Goal: Task Accomplishment & Management: Manage account settings

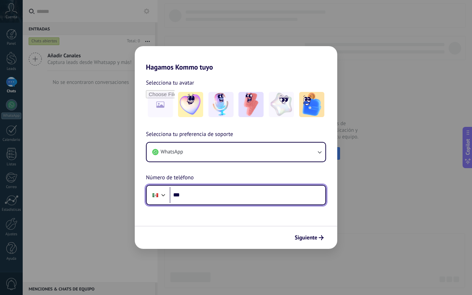
click at [259, 194] on input "***" at bounding box center [248, 195] width 156 height 16
type input "**********"
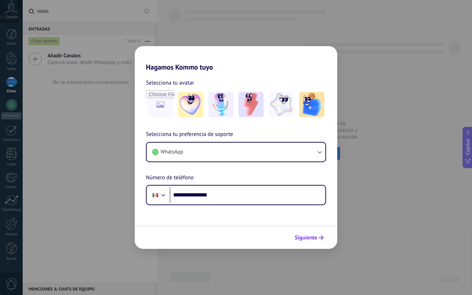
click at [311, 243] on button "Siguiente" at bounding box center [309, 237] width 35 height 12
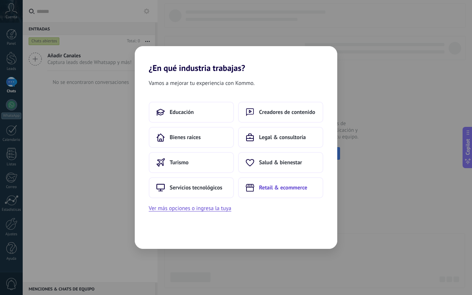
click at [257, 189] on button "Retail & ecommerce" at bounding box center [280, 187] width 85 height 21
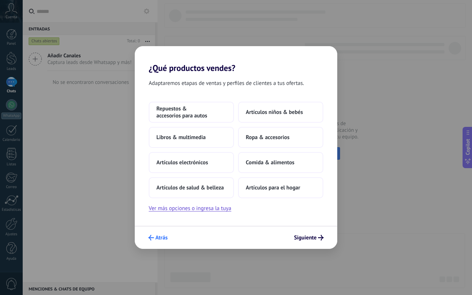
click at [166, 235] on span "Atrás" at bounding box center [161, 237] width 12 height 5
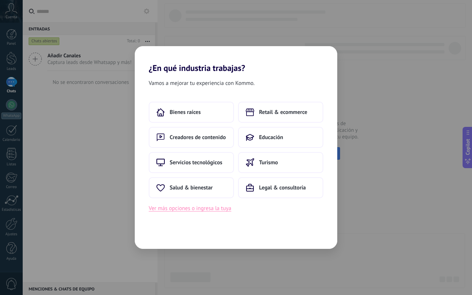
click at [181, 206] on button "Ver más opciones o ingresa la tuya" at bounding box center [190, 208] width 82 height 9
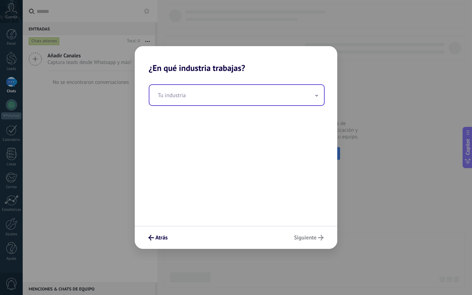
click at [267, 101] on input "text" at bounding box center [236, 95] width 175 height 20
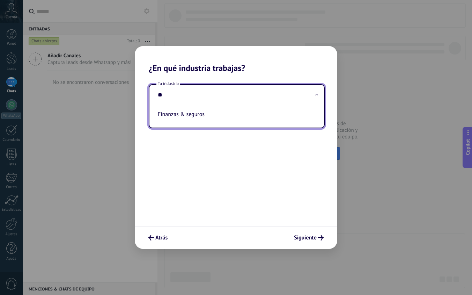
type input "*"
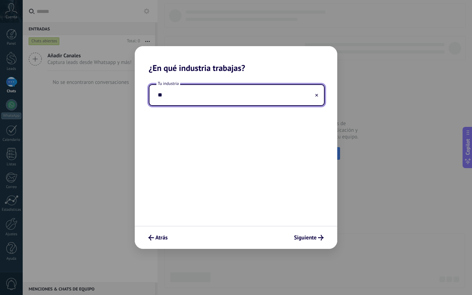
type input "*"
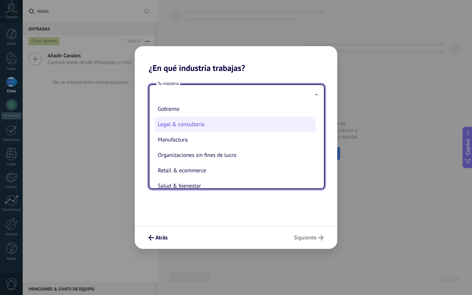
scroll to position [83, 0]
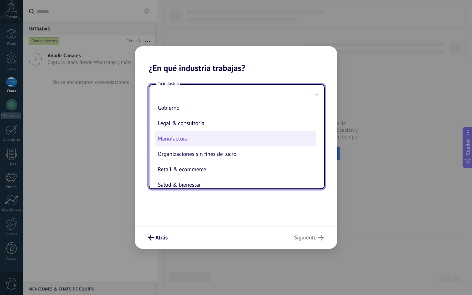
click at [271, 140] on li "Manufactura" at bounding box center [235, 138] width 161 height 15
type input "**********"
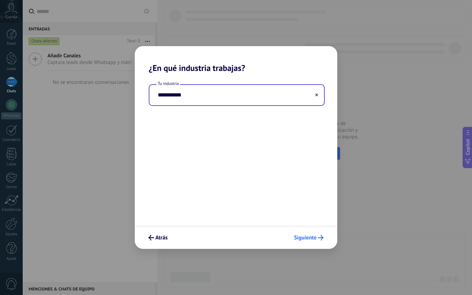
click at [307, 235] on span "Siguiente" at bounding box center [305, 237] width 23 height 5
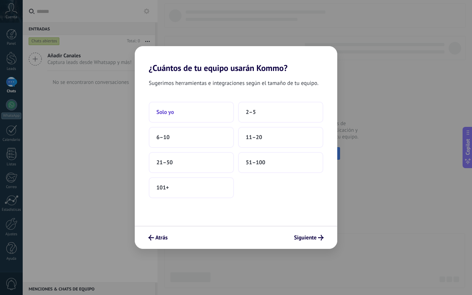
click at [181, 109] on button "Solo yo" at bounding box center [191, 112] width 85 height 21
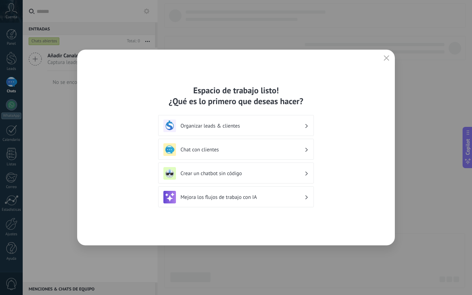
click at [289, 128] on h3 "Organizar leads & clientes" at bounding box center [242, 126] width 124 height 7
click at [278, 124] on h3 "Organizar leads & clientes" at bounding box center [242, 126] width 124 height 7
click at [306, 127] on use at bounding box center [306, 126] width 2 height 4
click at [386, 58] on use "button" at bounding box center [386, 57] width 5 height 5
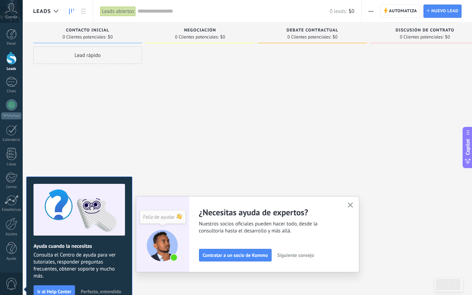
click at [216, 33] on div "Negociación" at bounding box center [200, 31] width 102 height 6
click at [349, 205] on icon "button" at bounding box center [350, 204] width 5 height 5
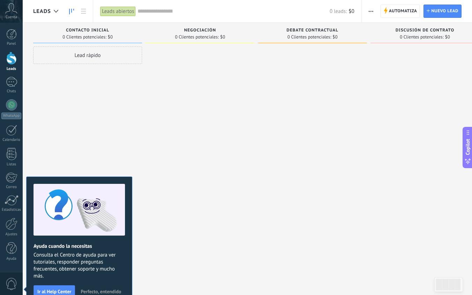
click at [197, 28] on span "Negociación" at bounding box center [200, 30] width 32 height 5
click at [150, 42] on div "Negociación 0 Clientes potenciales: $0" at bounding box center [200, 33] width 109 height 21
click at [191, 33] on div "Negociación" at bounding box center [200, 31] width 102 height 6
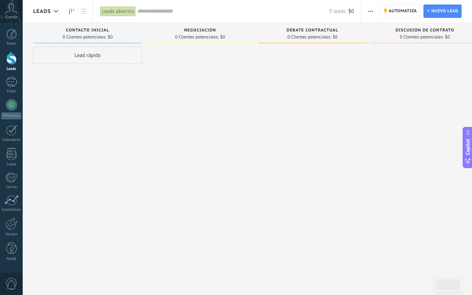
click at [212, 32] on span "Negociación" at bounding box center [200, 30] width 32 height 5
click at [208, 30] on span "Negociación" at bounding box center [200, 30] width 32 height 5
type input "*"
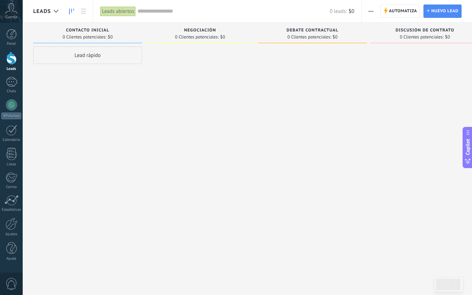
click at [199, 40] on div "Negociación 0 Clientes potenciales: $0" at bounding box center [200, 33] width 109 height 21
click at [126, 43] on span at bounding box center [87, 43] width 109 height 1
click at [177, 44] on div "Negociación 0 Clientes potenciales: $0" at bounding box center [200, 35] width 109 height 24
click at [193, 28] on span "Negociación" at bounding box center [200, 30] width 32 height 5
click at [89, 55] on div "Lead rápido" at bounding box center [87, 54] width 109 height 17
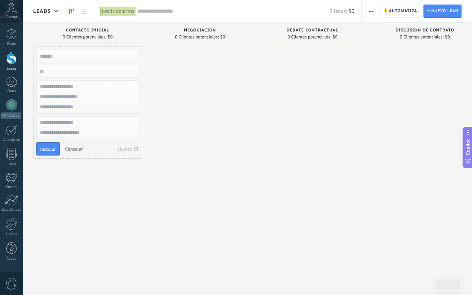
click at [172, 76] on div at bounding box center [200, 148] width 109 height 204
click at [151, 35] on div "0 Clientes potenciales: $0" at bounding box center [200, 37] width 102 height 6
click at [69, 150] on span "Cancelar" at bounding box center [74, 149] width 18 height 6
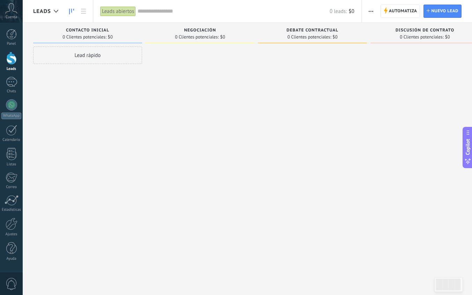
click at [140, 41] on div "Contacto inicial 0 Clientes potenciales: $0" at bounding box center [87, 33] width 109 height 21
click at [138, 38] on div "0 Clientes potenciales: $0" at bounding box center [88, 37] width 102 height 6
click at [146, 11] on input "text" at bounding box center [234, 11] width 192 height 7
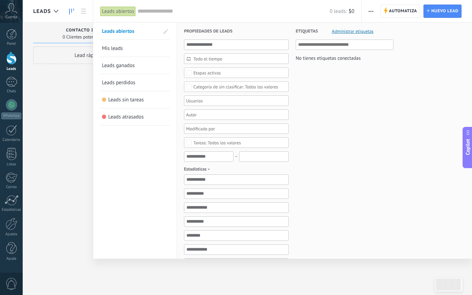
click at [40, 153] on div at bounding box center [236, 147] width 472 height 295
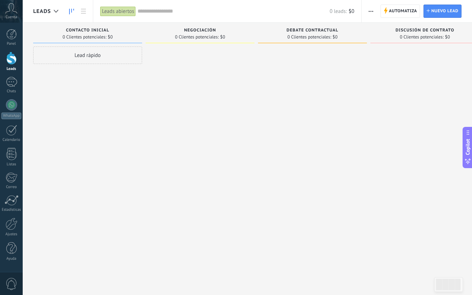
click at [199, 32] on span "Negociación" at bounding box center [200, 30] width 32 height 5
type input "*"
click at [149, 75] on body ".abccls-1,.abccls-2{fill-rule:evenodd}.abccls-2{fill:#fff} .abfcls-1{fill:none}…" at bounding box center [236, 147] width 472 height 295
click at [13, 34] on div at bounding box center [11, 34] width 10 height 10
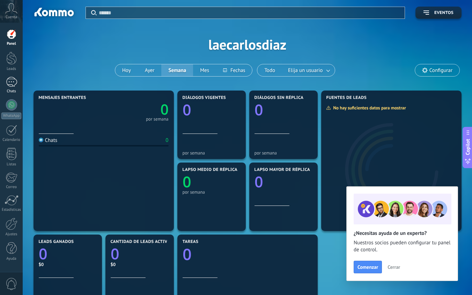
click at [14, 82] on div at bounding box center [11, 82] width 11 height 10
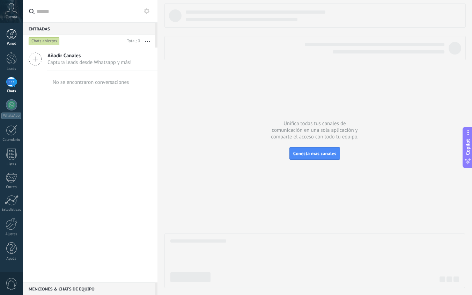
click at [10, 32] on div at bounding box center [11, 34] width 10 height 10
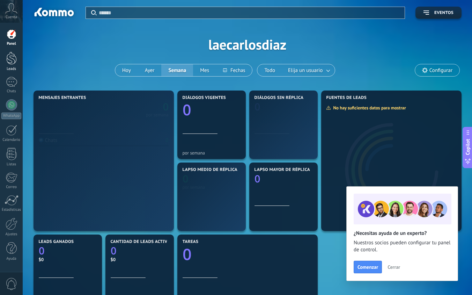
click at [11, 68] on div "Leads" at bounding box center [11, 69] width 20 height 5
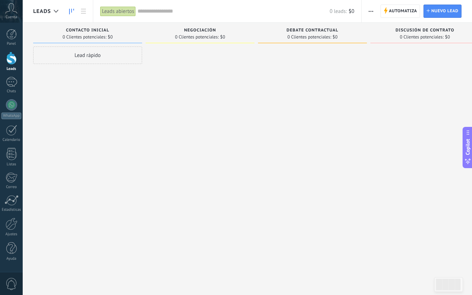
click at [370, 10] on span "button" at bounding box center [371, 11] width 5 height 13
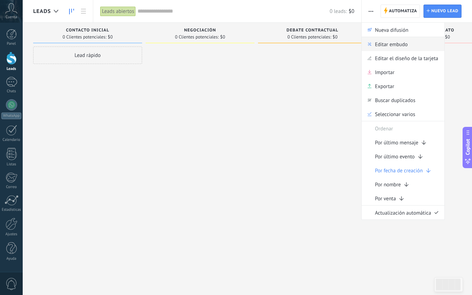
click at [378, 46] on span "Editar embudo" at bounding box center [391, 44] width 33 height 14
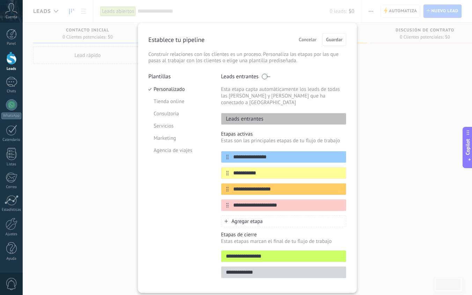
click at [307, 40] on span "Cancelar" at bounding box center [308, 39] width 18 height 5
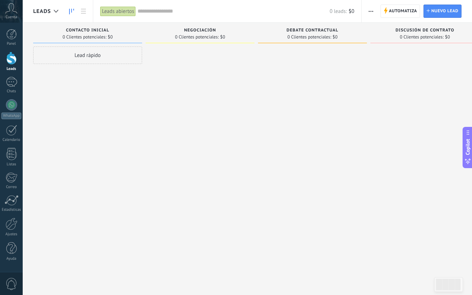
click at [370, 12] on span "button" at bounding box center [371, 11] width 5 height 13
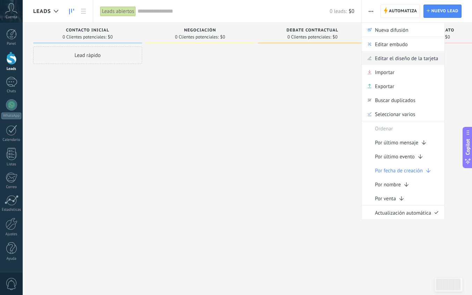
click at [393, 61] on span "Editar el diseño de la tarjeta" at bounding box center [406, 58] width 63 height 14
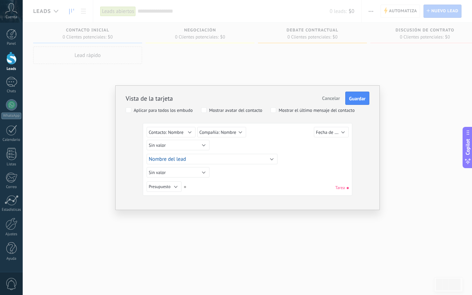
click at [332, 98] on span "Cancelar" at bounding box center [331, 98] width 18 height 6
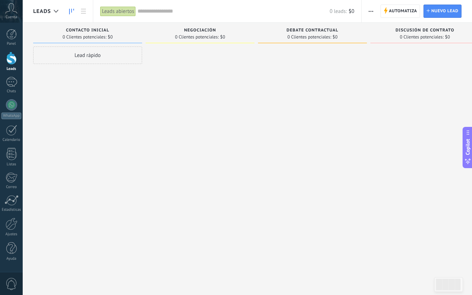
click at [369, 10] on span "button" at bounding box center [371, 11] width 5 height 13
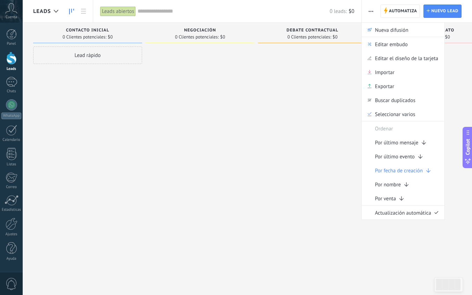
click at [281, 117] on div at bounding box center [312, 148] width 109 height 204
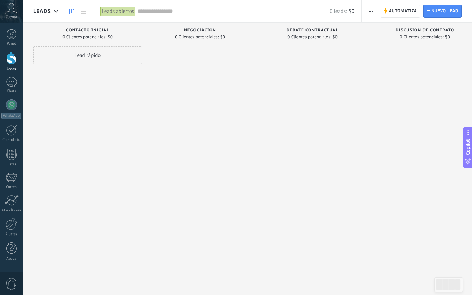
click at [175, 40] on div "Negociación 0 Clientes potenciales: $0" at bounding box center [200, 33] width 109 height 21
click at [177, 35] on span "0 Clientes potenciales:" at bounding box center [197, 37] width 44 height 4
click at [83, 8] on link at bounding box center [84, 12] width 12 height 14
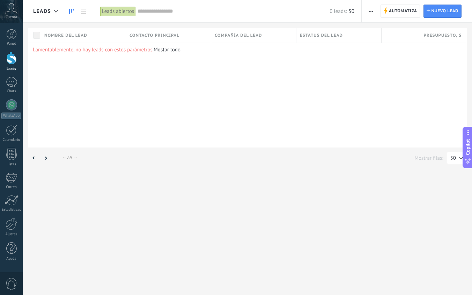
click at [71, 14] on icon at bounding box center [71, 12] width 5 height 6
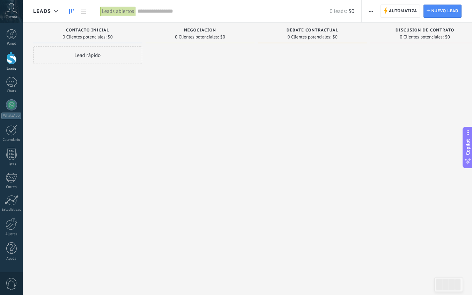
click at [95, 29] on span "Contacto inicial" at bounding box center [87, 30] width 43 height 5
click at [15, 230] on link "Ajustes" at bounding box center [11, 226] width 23 height 19
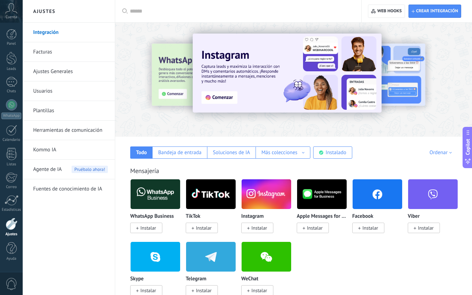
click at [67, 74] on link "Ajustes Generales" at bounding box center [70, 72] width 75 height 20
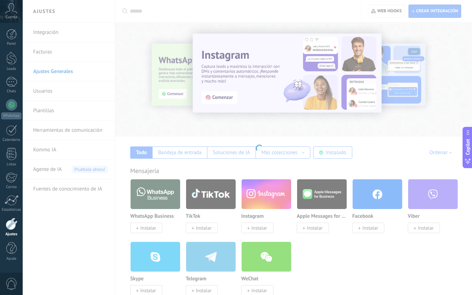
click at [47, 111] on body ".abccls-1,.abccls-2{fill-rule:evenodd}.abccls-2{fill:#fff} .abfcls-1{fill:none}…" at bounding box center [236, 147] width 472 height 295
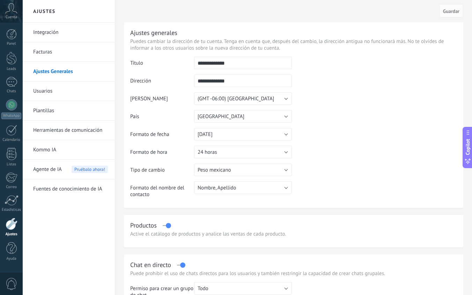
click at [47, 111] on link "Plantillas" at bounding box center [70, 111] width 75 height 20
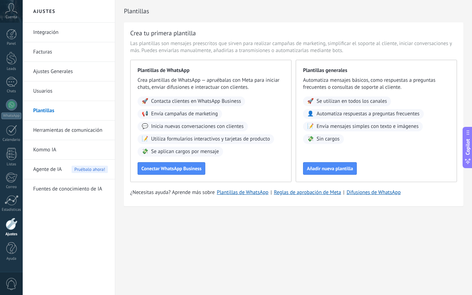
click at [54, 35] on link "Integración" at bounding box center [70, 33] width 75 height 20
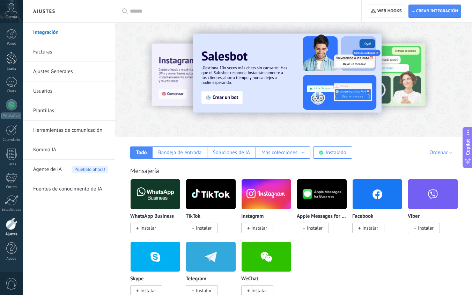
click at [13, 64] on div at bounding box center [11, 58] width 10 height 13
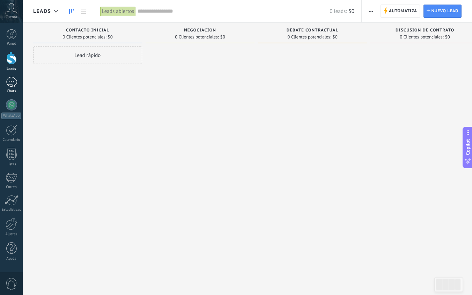
click at [12, 92] on div "Chats" at bounding box center [11, 91] width 20 height 5
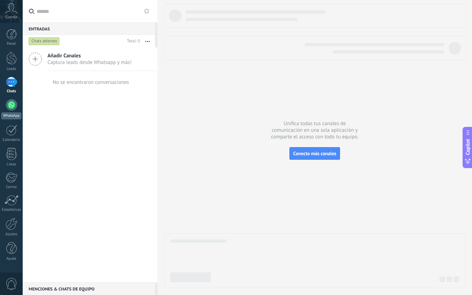
click at [13, 110] on link "WhatsApp" at bounding box center [11, 109] width 23 height 20
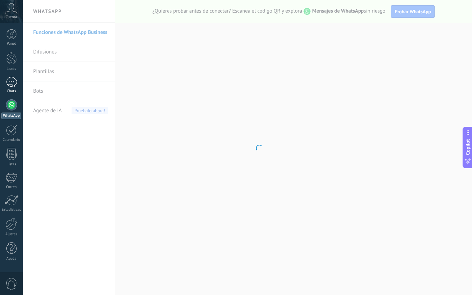
click at [12, 81] on div at bounding box center [11, 82] width 11 height 10
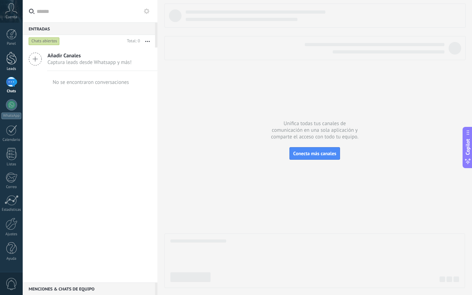
click at [11, 62] on div at bounding box center [11, 58] width 10 height 13
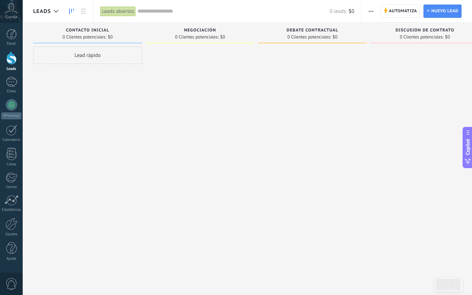
click at [105, 42] on div "Contacto inicial 0 Clientes potenciales: $0" at bounding box center [87, 33] width 109 height 21
click at [145, 42] on div "Contacto inicial 0 Clientes potenciales: $0 Lead rápido" at bounding box center [89, 136] width 112 height 227
click at [140, 42] on div "Contacto inicial 0 Clientes potenciales: $0" at bounding box center [87, 33] width 109 height 21
click at [142, 34] on div "Contacto inicial 0 Clientes potenciales: $0" at bounding box center [87, 33] width 109 height 21
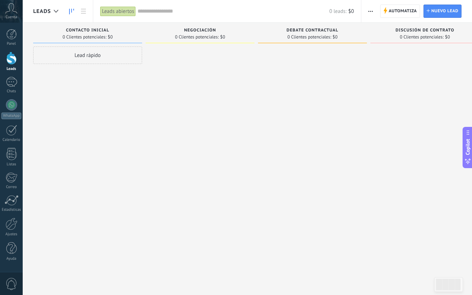
click at [135, 31] on div "Contacto inicial" at bounding box center [88, 31] width 102 height 6
click at [157, 37] on div "0 Clientes potenciales: $0" at bounding box center [200, 37] width 102 height 6
click at [11, 15] on span "Cuenta" at bounding box center [12, 17] width 12 height 5
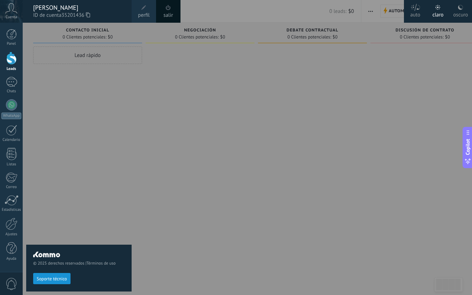
click at [140, 12] on span "perfil" at bounding box center [144, 16] width 12 height 8
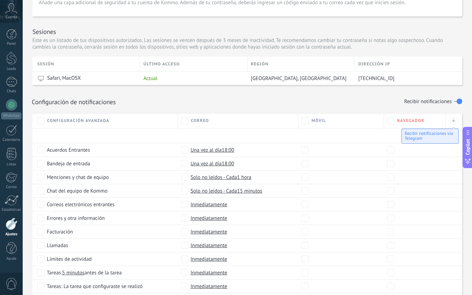
scroll to position [214, 0]
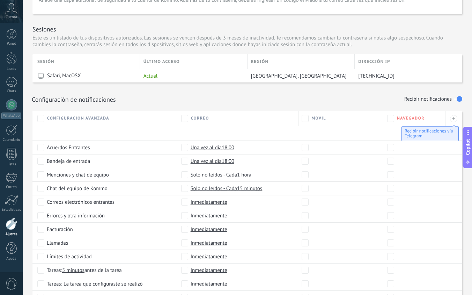
click at [14, 12] on icon at bounding box center [11, 8] width 12 height 10
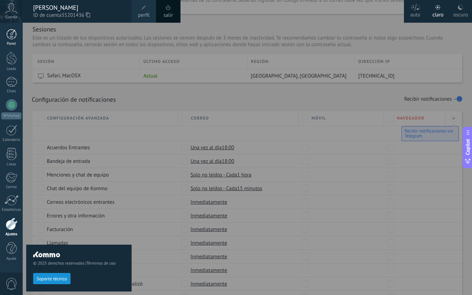
click at [11, 34] on div at bounding box center [11, 34] width 10 height 10
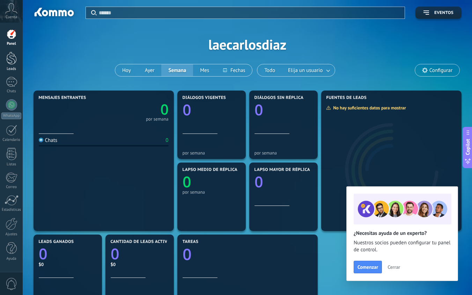
click at [12, 63] on div at bounding box center [11, 58] width 10 height 13
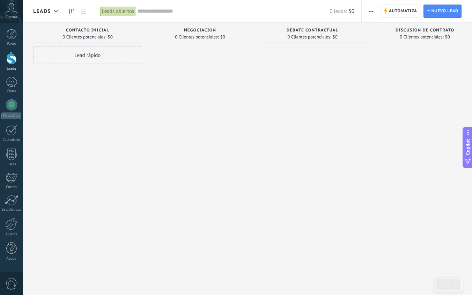
click at [372, 6] on span "button" at bounding box center [371, 11] width 5 height 13
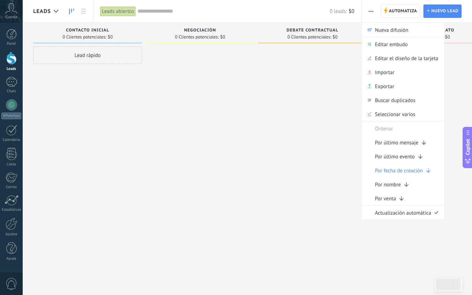
click at [279, 31] on div "Debate contractual" at bounding box center [312, 31] width 102 height 6
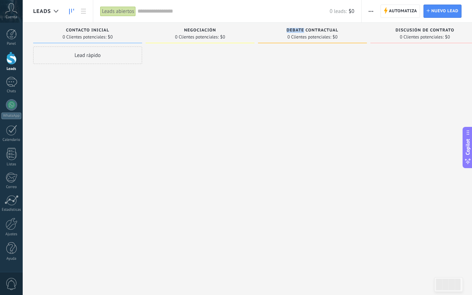
click at [226, 34] on div "0 Clientes potenciales: $0" at bounding box center [200, 37] width 102 height 6
click at [211, 35] on span "0 Clientes potenciales:" at bounding box center [197, 37] width 44 height 4
click at [197, 33] on div "Negociación" at bounding box center [200, 31] width 102 height 6
click at [51, 11] on div at bounding box center [56, 12] width 12 height 14
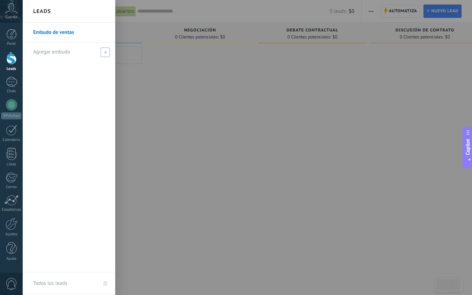
click at [87, 51] on div "Agregar embudo" at bounding box center [70, 51] width 75 height 19
click at [87, 51] on input "text" at bounding box center [66, 51] width 66 height 11
click at [187, 115] on div at bounding box center [259, 147] width 472 height 295
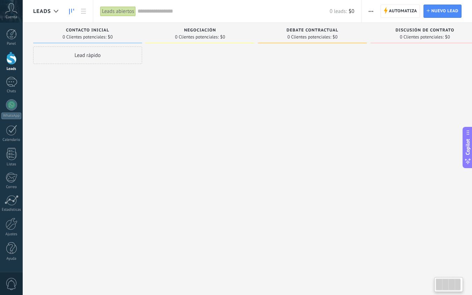
click at [123, 11] on div "Leads abiertos" at bounding box center [118, 11] width 36 height 10
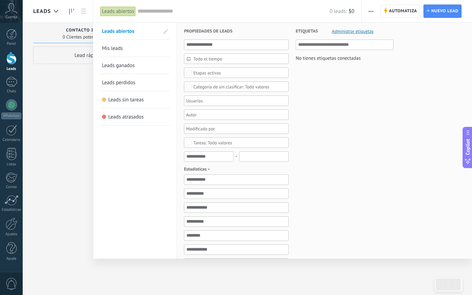
click at [129, 11] on div "Leads abiertos" at bounding box center [118, 11] width 36 height 10
click at [147, 8] on input "text" at bounding box center [234, 11] width 192 height 7
click at [152, 9] on input "text" at bounding box center [234, 11] width 192 height 7
click at [65, 71] on div at bounding box center [236, 147] width 472 height 295
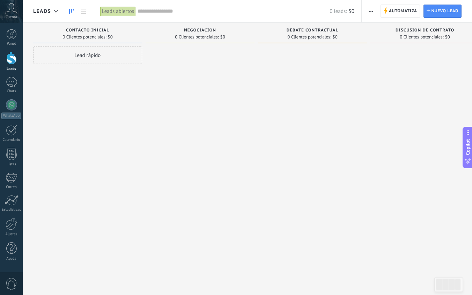
click at [121, 10] on div "Leads abiertos" at bounding box center [118, 11] width 36 height 10
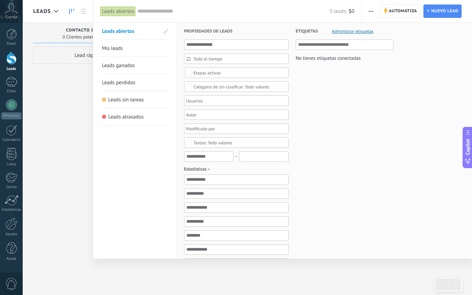
click at [76, 80] on div at bounding box center [236, 147] width 472 height 295
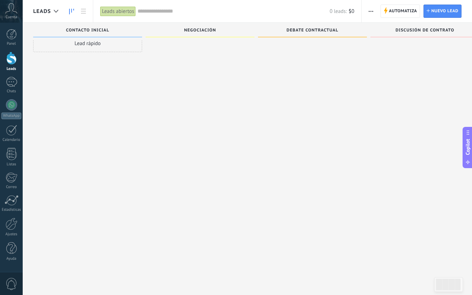
scroll to position [12, 0]
click at [442, 289] on div at bounding box center [448, 284] width 25 height 12
click at [445, 289] on div at bounding box center [448, 284] width 25 height 12
click at [226, 110] on div at bounding box center [200, 137] width 109 height 204
click at [195, 60] on div at bounding box center [200, 137] width 109 height 204
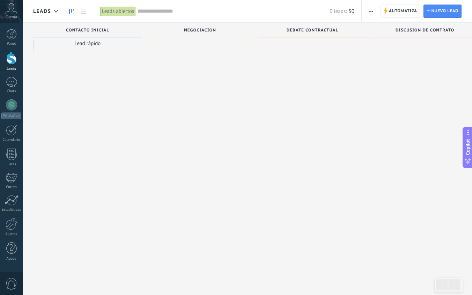
click at [157, 42] on div at bounding box center [200, 137] width 109 height 204
click at [191, 31] on span "Negociación" at bounding box center [200, 30] width 32 height 5
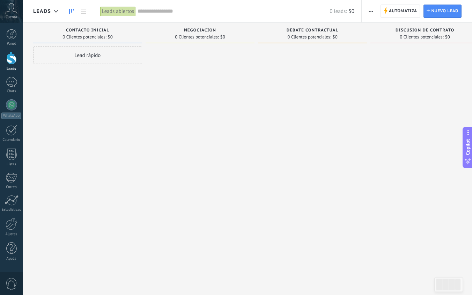
click at [210, 37] on span "0 Clientes potenciales:" at bounding box center [197, 37] width 44 height 4
click at [215, 31] on span "Negociación" at bounding box center [200, 30] width 32 height 5
click at [206, 31] on span "Negociación" at bounding box center [200, 30] width 32 height 5
click at [206, 89] on div at bounding box center [200, 148] width 109 height 204
click at [446, 282] on div at bounding box center [448, 284] width 25 height 12
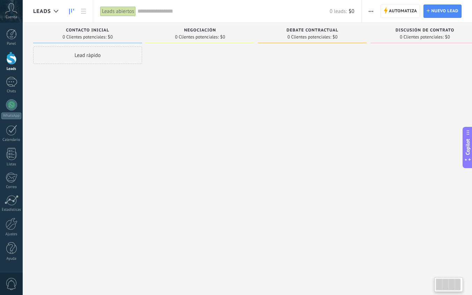
click at [314, 22] on div "0 leads: $0" at bounding box center [246, 11] width 217 height 22
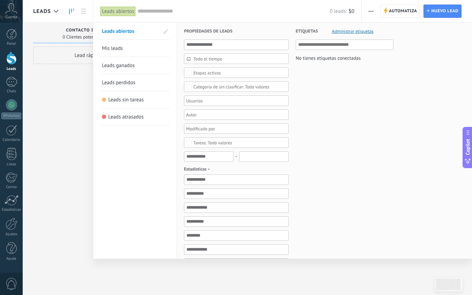
click at [58, 191] on div at bounding box center [236, 147] width 472 height 295
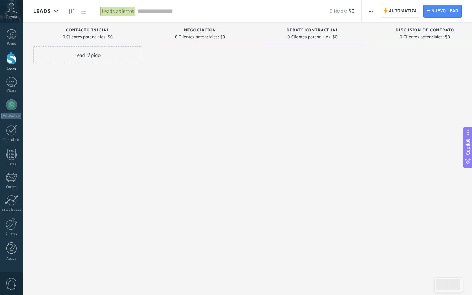
click at [292, 32] on span "Debate contractual" at bounding box center [313, 30] width 52 height 5
click at [293, 26] on div "Debate contractual 0 Clientes potenciales: $0" at bounding box center [312, 33] width 109 height 21
click at [212, 33] on div "Negociación" at bounding box center [200, 31] width 102 height 6
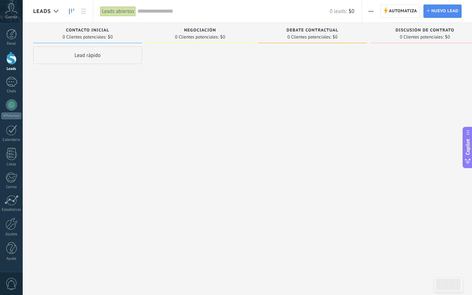
click at [212, 33] on div "Negociación" at bounding box center [200, 31] width 102 height 6
click at [232, 73] on div at bounding box center [200, 148] width 109 height 204
click at [441, 283] on div at bounding box center [448, 284] width 25 height 12
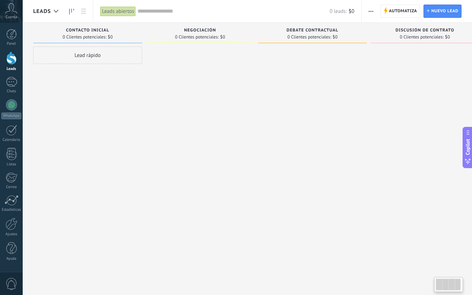
click at [441, 283] on div at bounding box center [448, 284] width 25 height 12
click at [364, 50] on div at bounding box center [312, 148] width 109 height 204
click at [351, 34] on div "0 Clientes potenciales: $0" at bounding box center [312, 37] width 102 height 6
click at [184, 20] on div "0 leads: $0" at bounding box center [246, 11] width 217 height 22
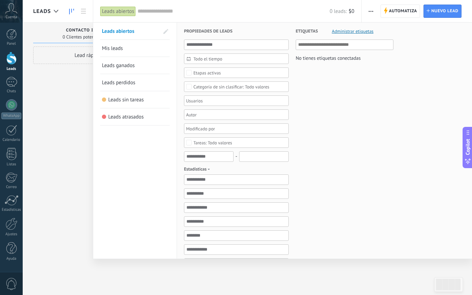
click at [86, 119] on div at bounding box center [236, 147] width 472 height 295
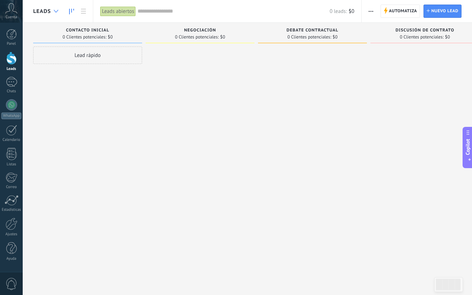
click at [55, 8] on div at bounding box center [56, 12] width 12 height 14
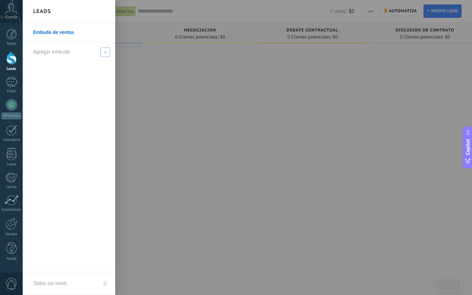
click at [69, 49] on span "Agregar embudo" at bounding box center [51, 52] width 37 height 7
type input "**********"
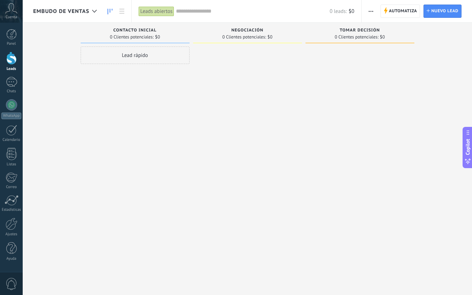
click at [193, 36] on div "Negociación 0 Clientes potenciales: $0" at bounding box center [247, 33] width 109 height 21
click at [188, 39] on div "Contacto inicial 0 Clientes potenciales: $0" at bounding box center [135, 33] width 109 height 21
click at [138, 35] on span "0 Clientes potenciales:" at bounding box center [132, 37] width 44 height 4
click at [129, 27] on div "Contacto inicial 0 Clientes potenciales: $0" at bounding box center [135, 33] width 109 height 21
click at [96, 9] on div at bounding box center [95, 12] width 12 height 14
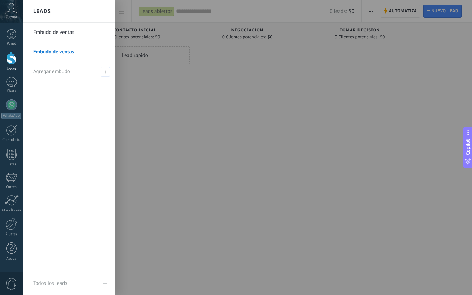
click at [82, 53] on link "Embudo de ventas" at bounding box center [70, 52] width 75 height 20
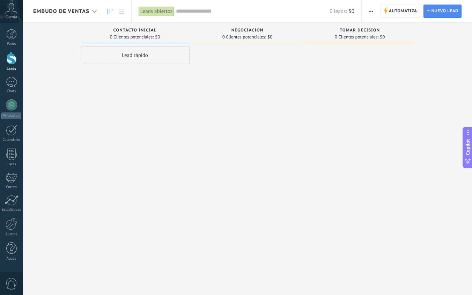
click at [93, 14] on div at bounding box center [95, 12] width 12 height 14
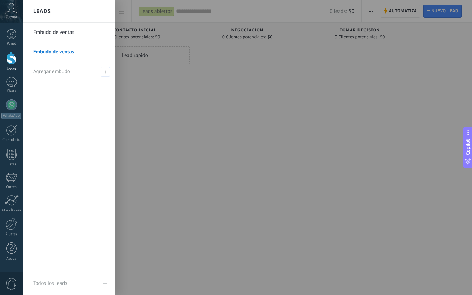
click at [78, 46] on link "Embudo de ventas" at bounding box center [70, 52] width 75 height 20
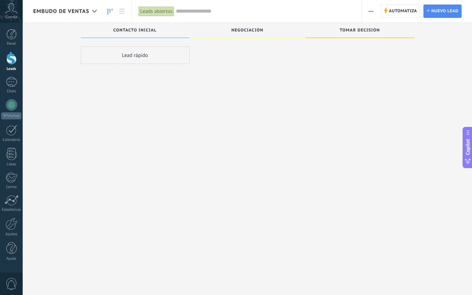
click at [73, 8] on span "Embudo de ventas" at bounding box center [61, 11] width 56 height 7
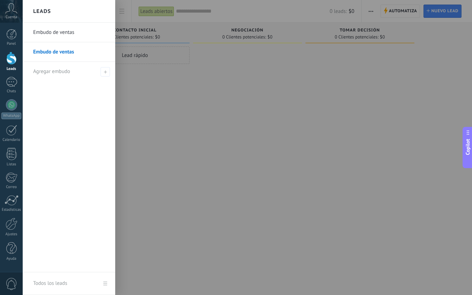
click at [196, 87] on div at bounding box center [259, 147] width 472 height 295
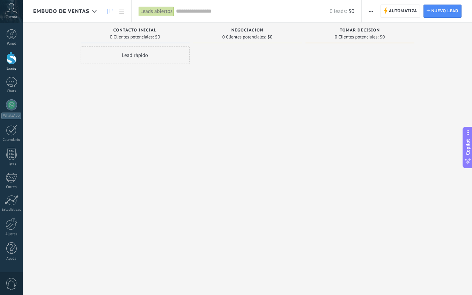
click at [189, 37] on div "Contacto inicial 0 Clientes potenciales: $0" at bounding box center [135, 33] width 109 height 21
click at [124, 11] on use at bounding box center [121, 11] width 5 height 5
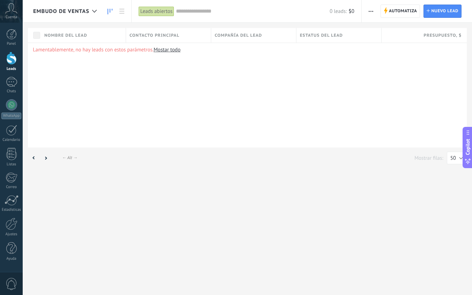
click at [112, 12] on icon at bounding box center [110, 12] width 5 height 6
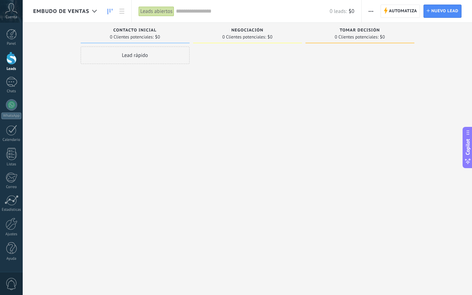
click at [15, 13] on icon at bounding box center [11, 8] width 12 height 10
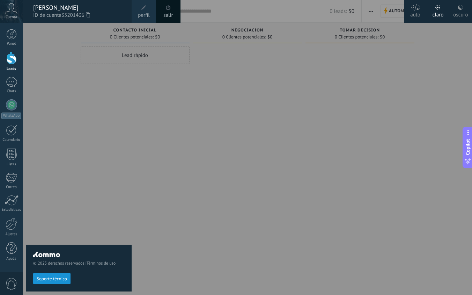
click at [148, 10] on link "perfil" at bounding box center [144, 11] width 24 height 23
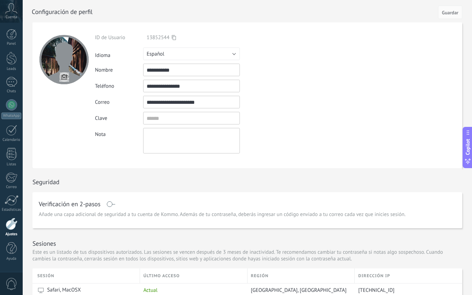
click at [13, 224] on div at bounding box center [12, 223] width 12 height 12
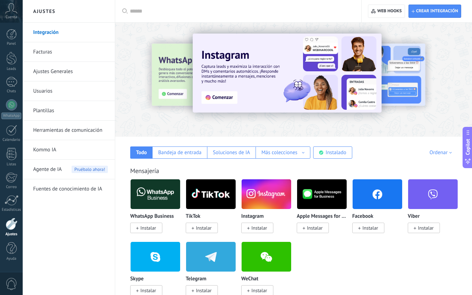
click at [48, 71] on link "Ajustes Generales" at bounding box center [70, 72] width 75 height 20
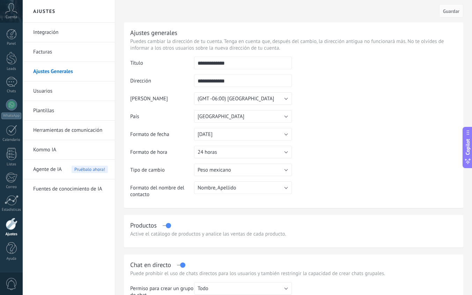
click at [43, 51] on link "Facturas" at bounding box center [70, 52] width 75 height 20
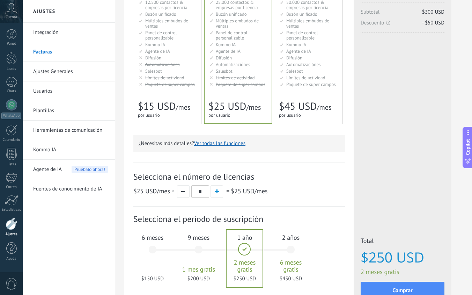
click at [12, 8] on icon at bounding box center [11, 8] width 12 height 10
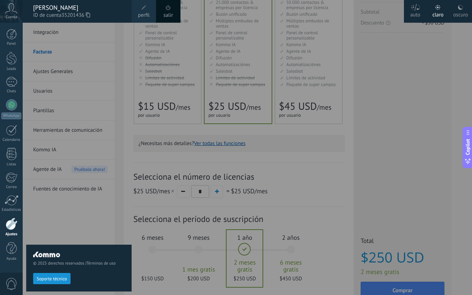
click at [454, 8] on div "oscuro" at bounding box center [460, 14] width 15 height 18
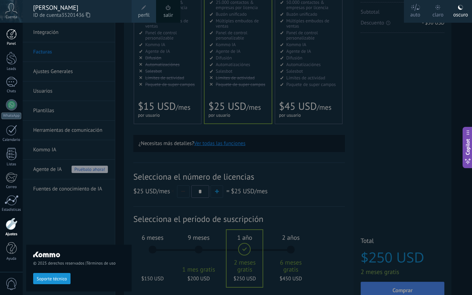
click at [6, 39] on div at bounding box center [11, 34] width 10 height 10
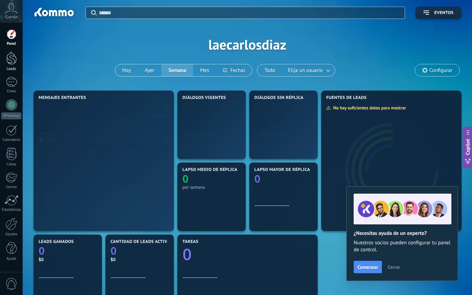
click at [7, 62] on div at bounding box center [11, 58] width 10 height 13
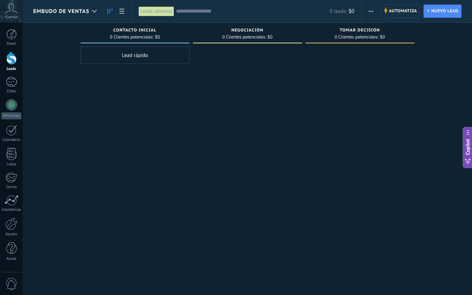
click at [155, 32] on span "Contacto inicial" at bounding box center [134, 30] width 43 height 5
click at [170, 39] on div "0 Clientes potenciales: $0" at bounding box center [135, 37] width 102 height 6
click at [189, 41] on div "Contacto inicial 0 Clientes potenciales: $0" at bounding box center [135, 33] width 109 height 21
click at [192, 44] on div "Contacto inicial 0 Clientes potenciales: $0 Lead rápido" at bounding box center [137, 136] width 112 height 227
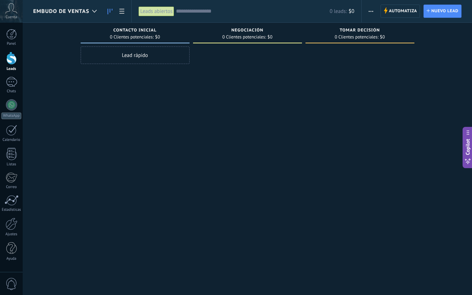
click at [192, 44] on div "Contacto inicial 0 Clientes potenciales: $0 Lead rápido" at bounding box center [137, 136] width 112 height 227
click at [242, 45] on div "Negociación 0 Clientes potenciales: $0" at bounding box center [247, 35] width 109 height 24
click at [317, 37] on div "0 Clientes potenciales: $0" at bounding box center [360, 37] width 102 height 6
click at [381, 24] on div "Tomar decisión 0 Clientes potenciales: $0" at bounding box center [359, 33] width 109 height 21
click at [376, 29] on span "Tomar decisión" at bounding box center [360, 30] width 40 height 5
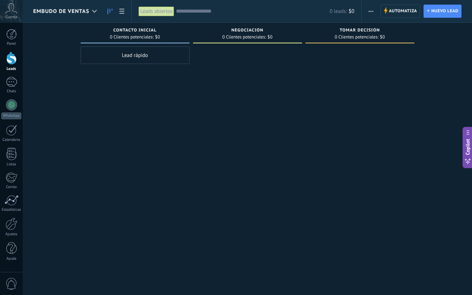
click at [374, 12] on button "button" at bounding box center [371, 11] width 10 height 13
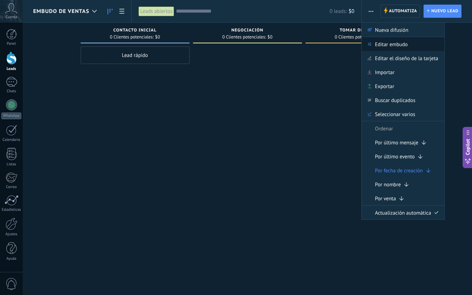
click at [392, 44] on span "Editar embudo" at bounding box center [391, 44] width 33 height 14
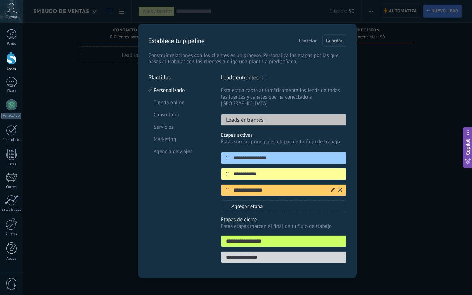
click at [267, 186] on input "**********" at bounding box center [279, 189] width 101 height 7
click at [332, 187] on icon at bounding box center [333, 189] width 4 height 4
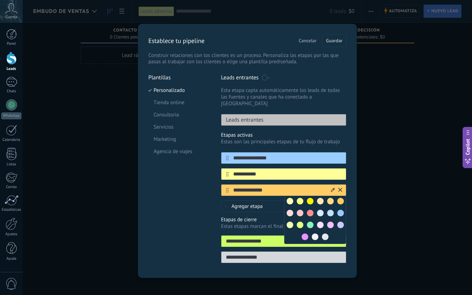
click at [286, 186] on input "**********" at bounding box center [279, 189] width 101 height 7
